Goal: Task Accomplishment & Management: Manage account settings

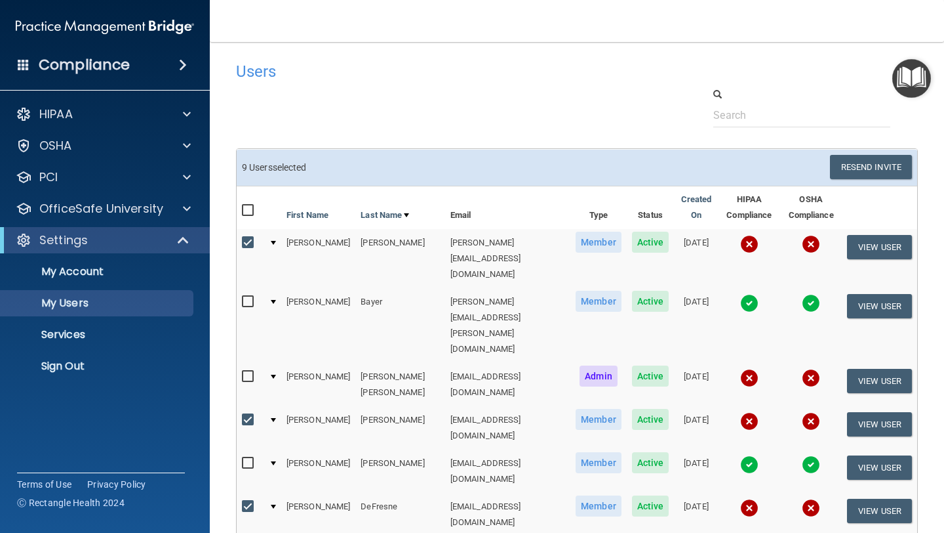
scroll to position [44, 0]
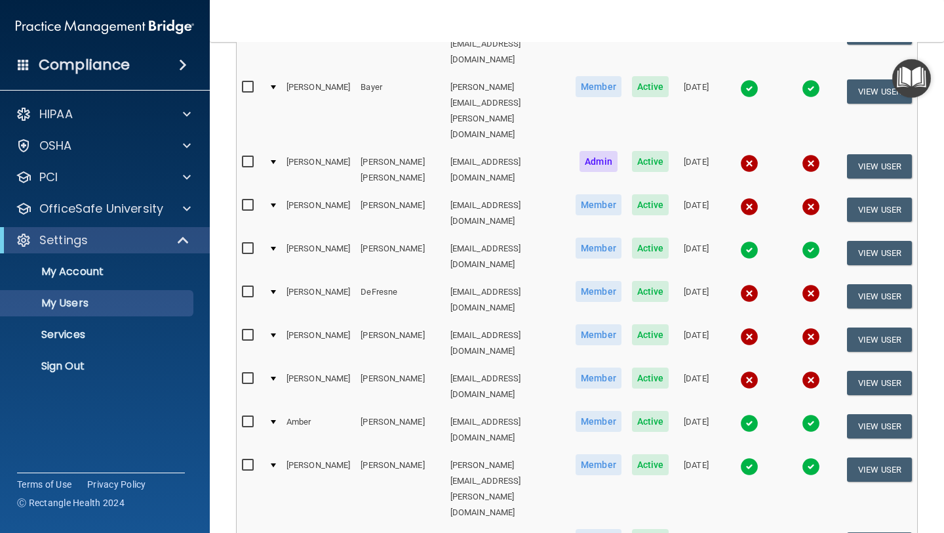
scroll to position [215, 0]
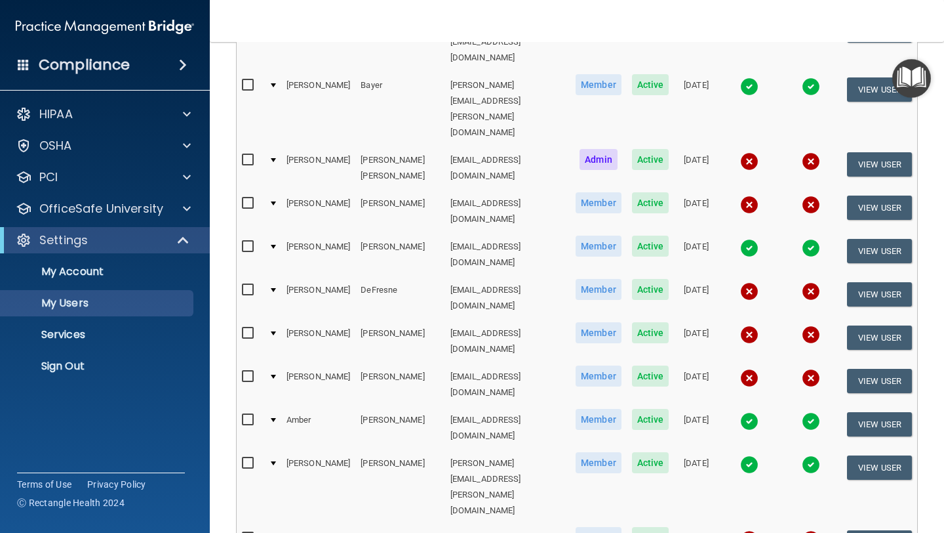
click at [244, 371] on input "checkbox" at bounding box center [249, 376] width 15 height 10
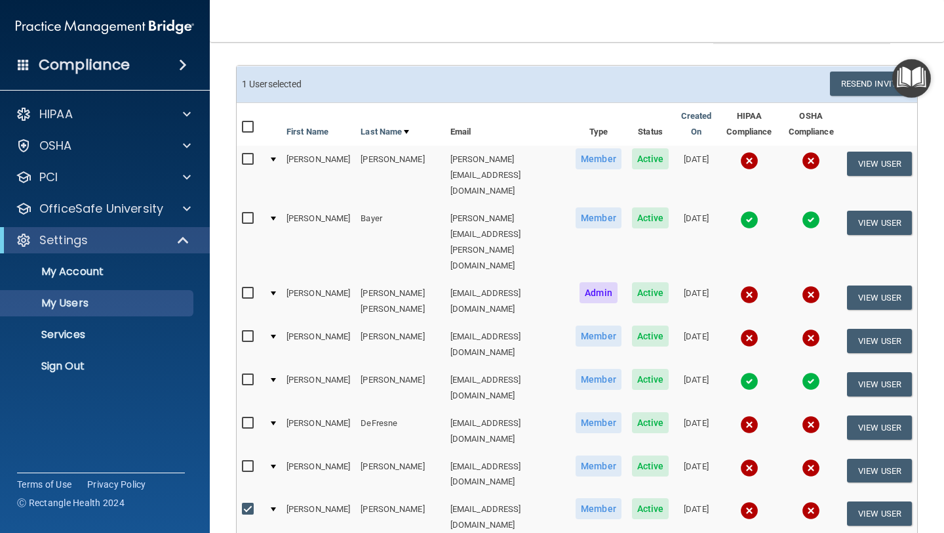
scroll to position [0, 0]
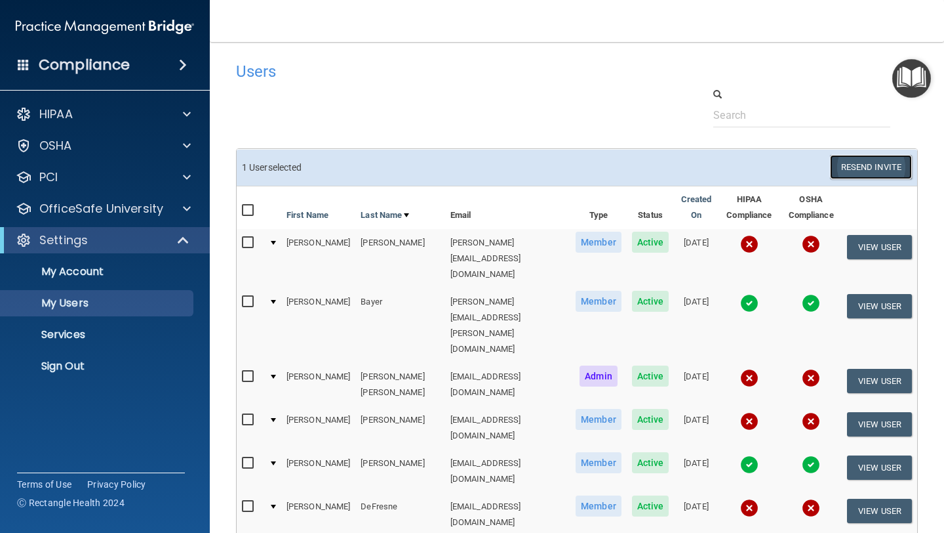
click at [877, 165] on button "Resend Invite" at bounding box center [871, 167] width 82 height 24
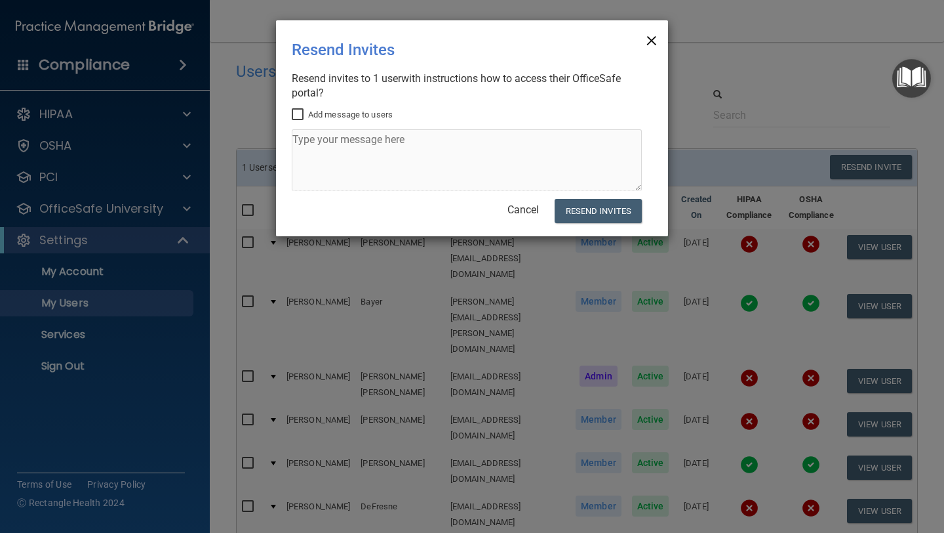
click at [653, 41] on span "×" at bounding box center [652, 39] width 12 height 26
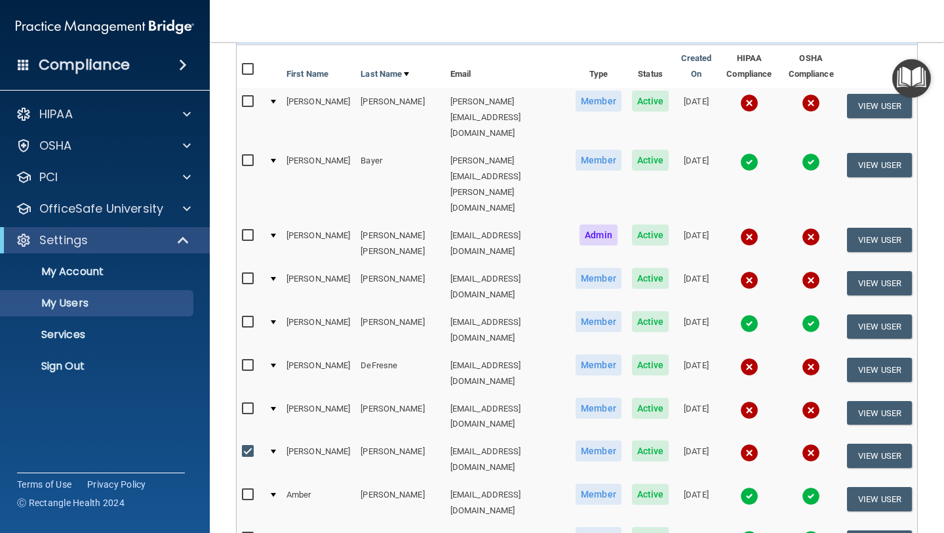
scroll to position [166, 0]
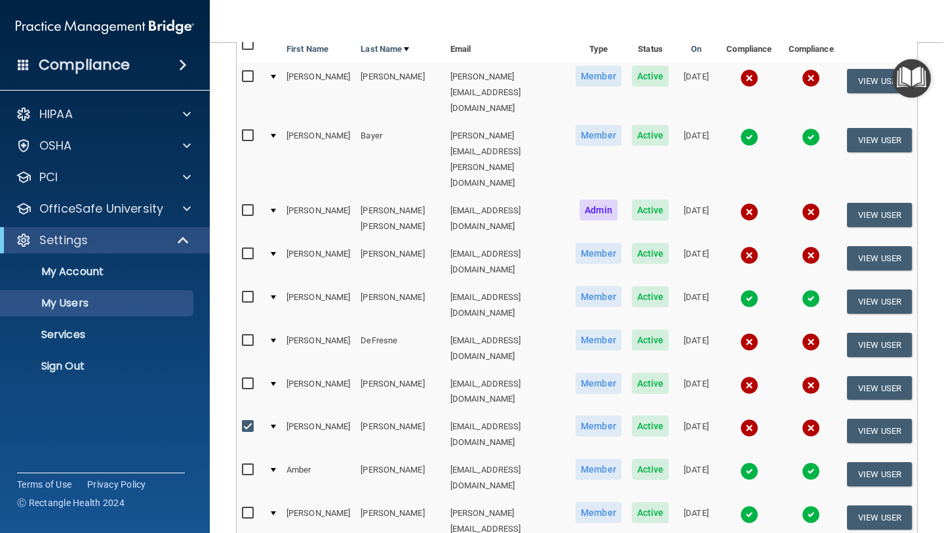
click at [248, 421] on input "checkbox" at bounding box center [249, 426] width 15 height 10
checkbox input "false"
click at [307, 413] on td "[PERSON_NAME]" at bounding box center [318, 434] width 74 height 43
click at [875, 419] on button "View User" at bounding box center [879, 431] width 65 height 24
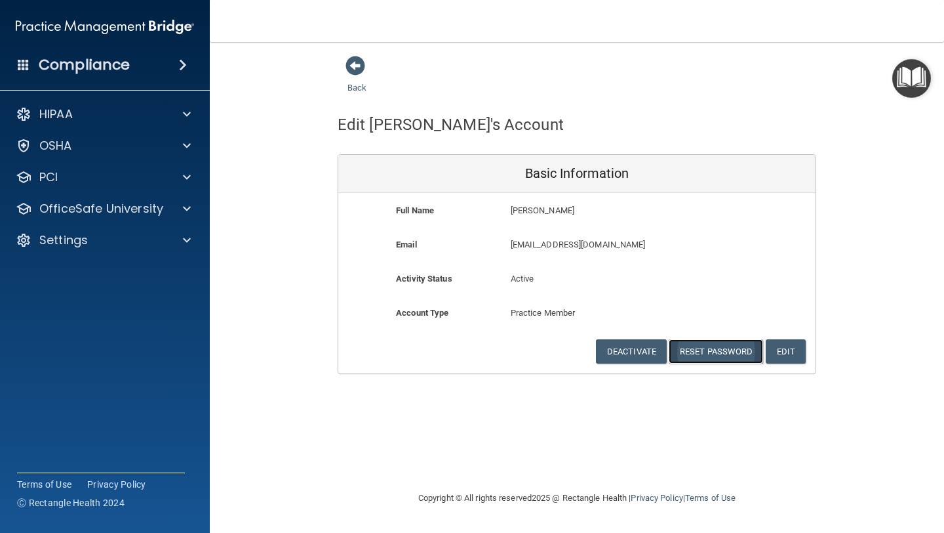
click at [706, 350] on button "Reset Password" at bounding box center [716, 351] width 94 height 24
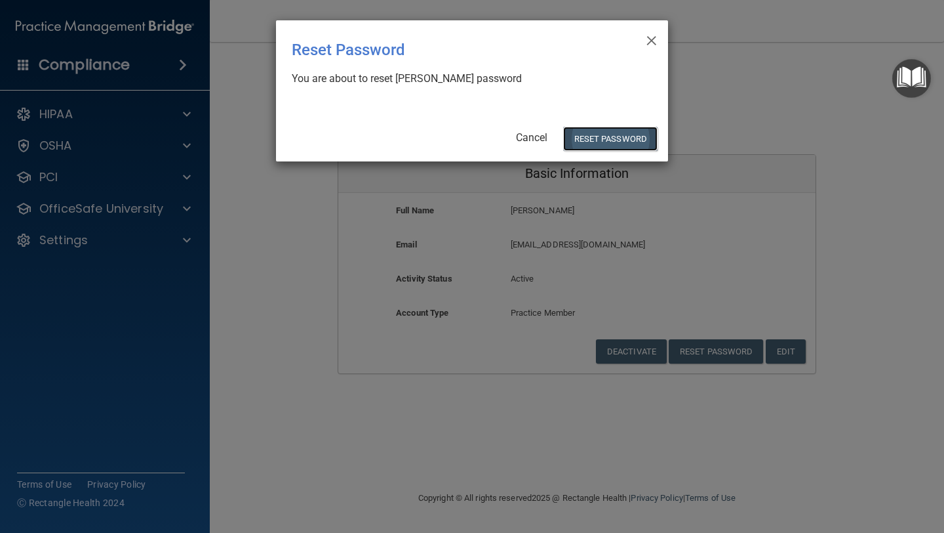
click at [594, 136] on button "Reset Password" at bounding box center [610, 139] width 94 height 24
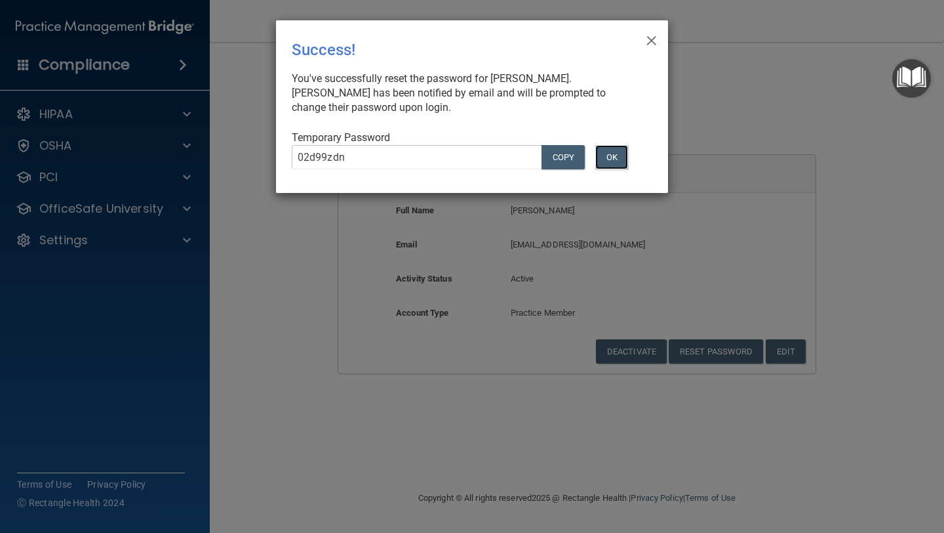
click at [605, 159] on button "OK" at bounding box center [612, 157] width 33 height 24
